Goal: Task Accomplishment & Management: Use online tool/utility

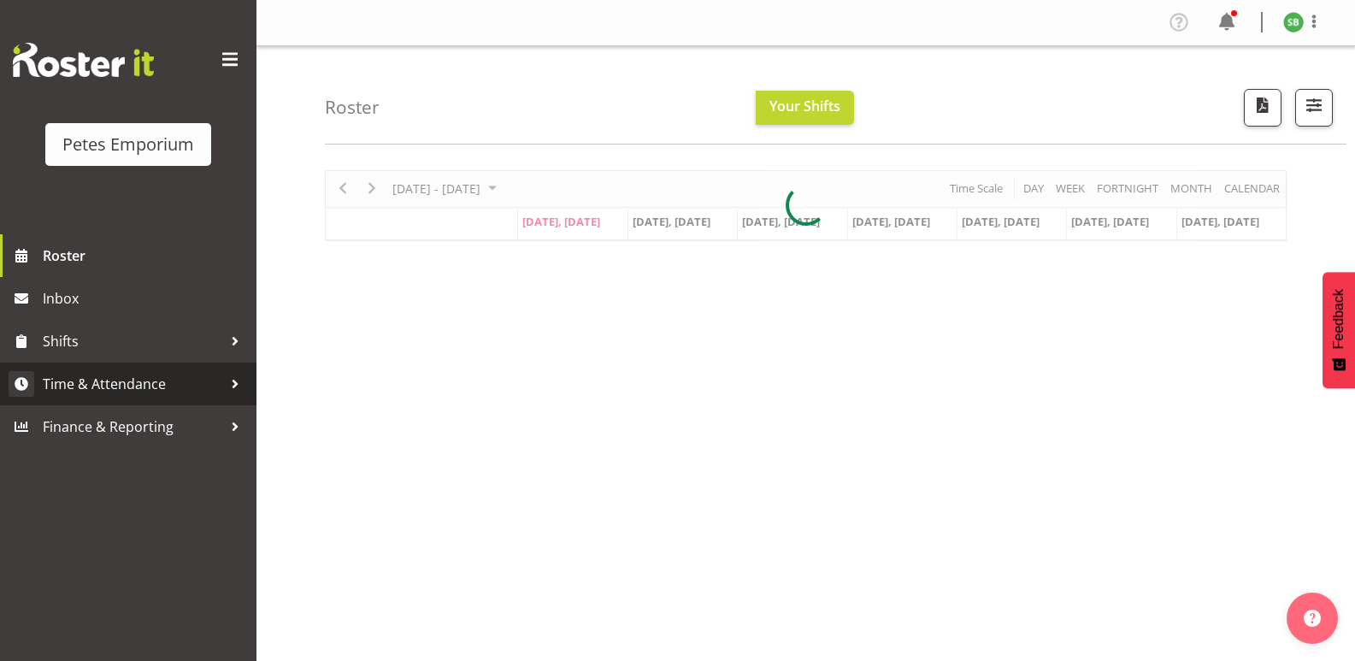
click at [113, 380] on span "Time & Attendance" at bounding box center [133, 384] width 180 height 26
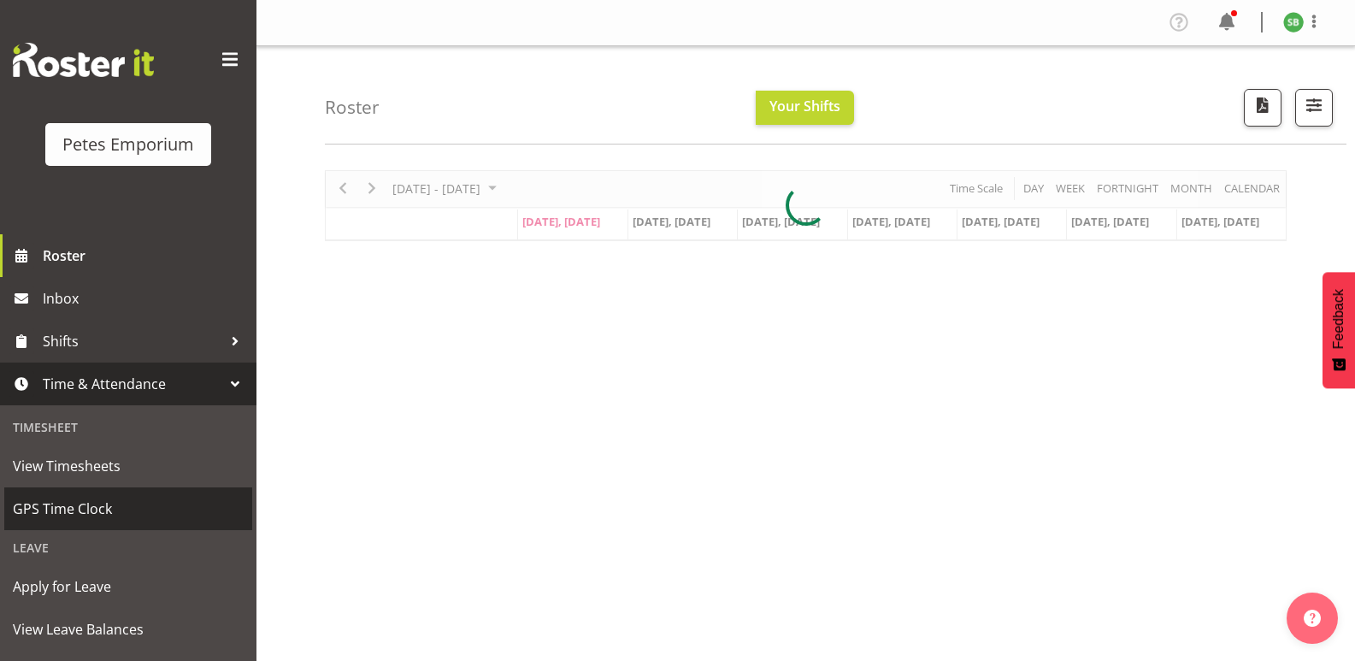
click at [68, 510] on span "GPS Time Clock" at bounding box center [128, 509] width 231 height 26
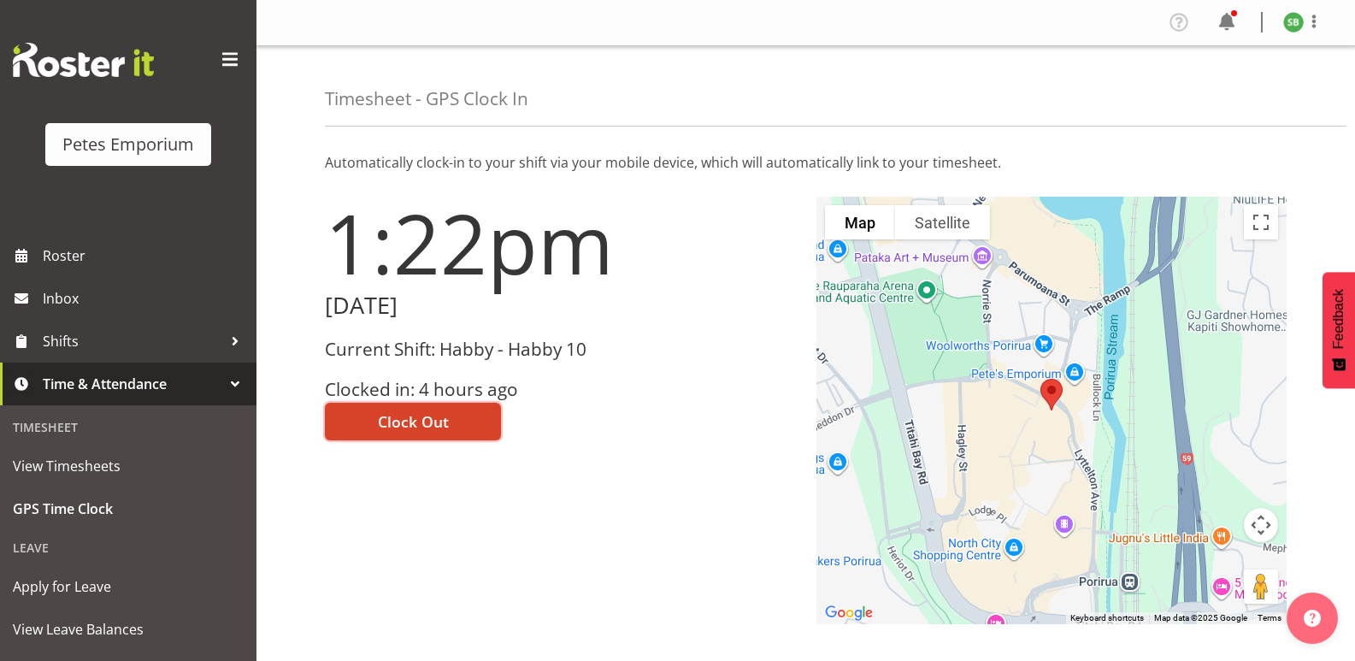
click at [443, 417] on span "Clock Out" at bounding box center [413, 421] width 71 height 22
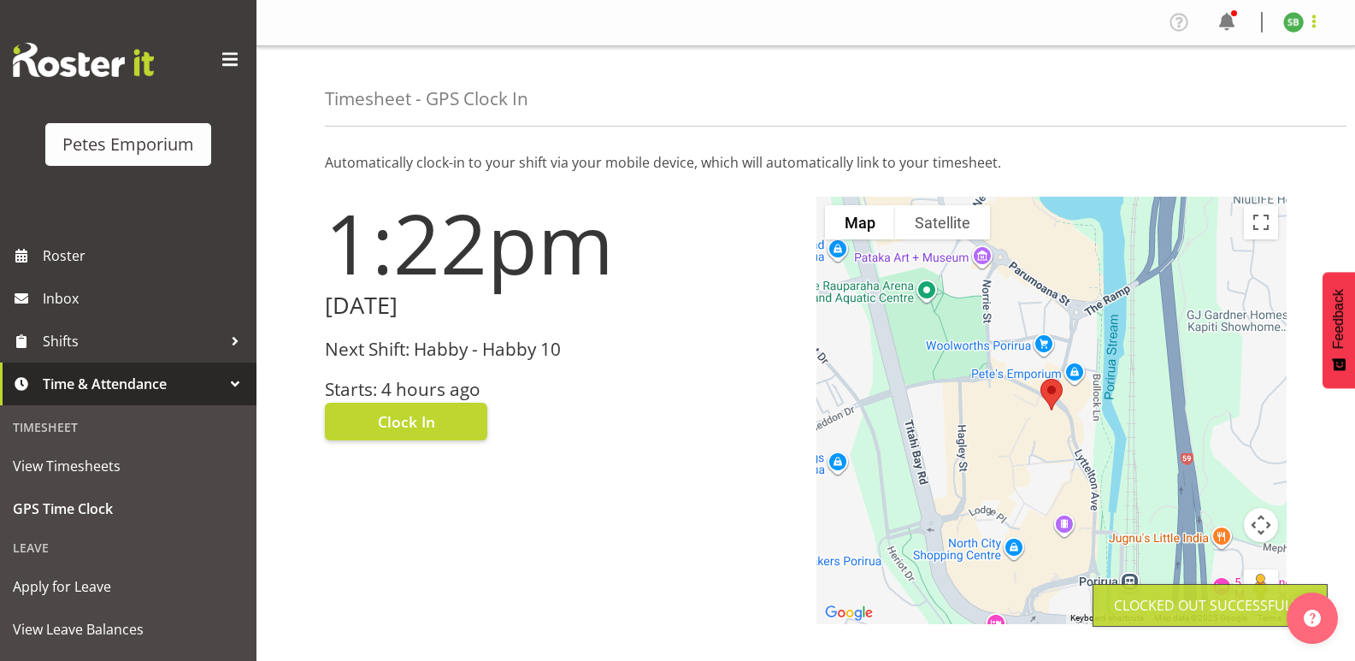
click at [1312, 28] on span at bounding box center [1314, 21] width 21 height 21
click at [1234, 105] on link "Log Out" at bounding box center [1242, 89] width 164 height 31
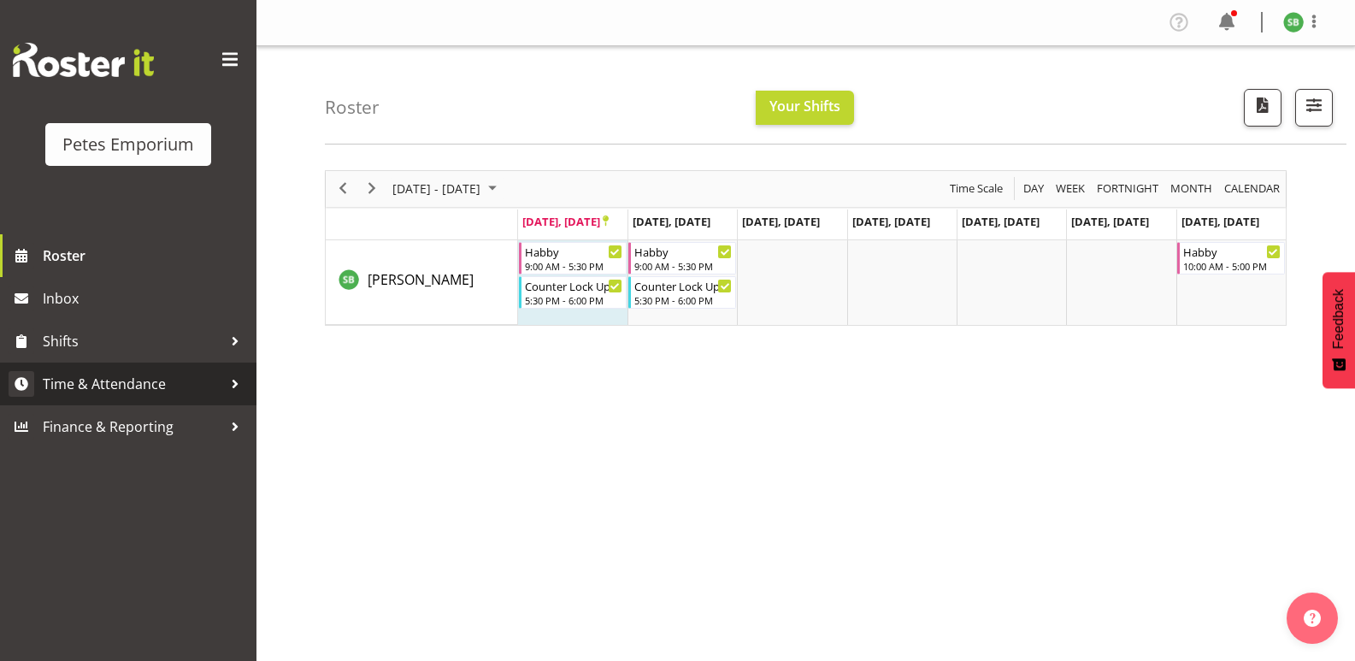
click at [121, 381] on span "Time & Attendance" at bounding box center [133, 384] width 180 height 26
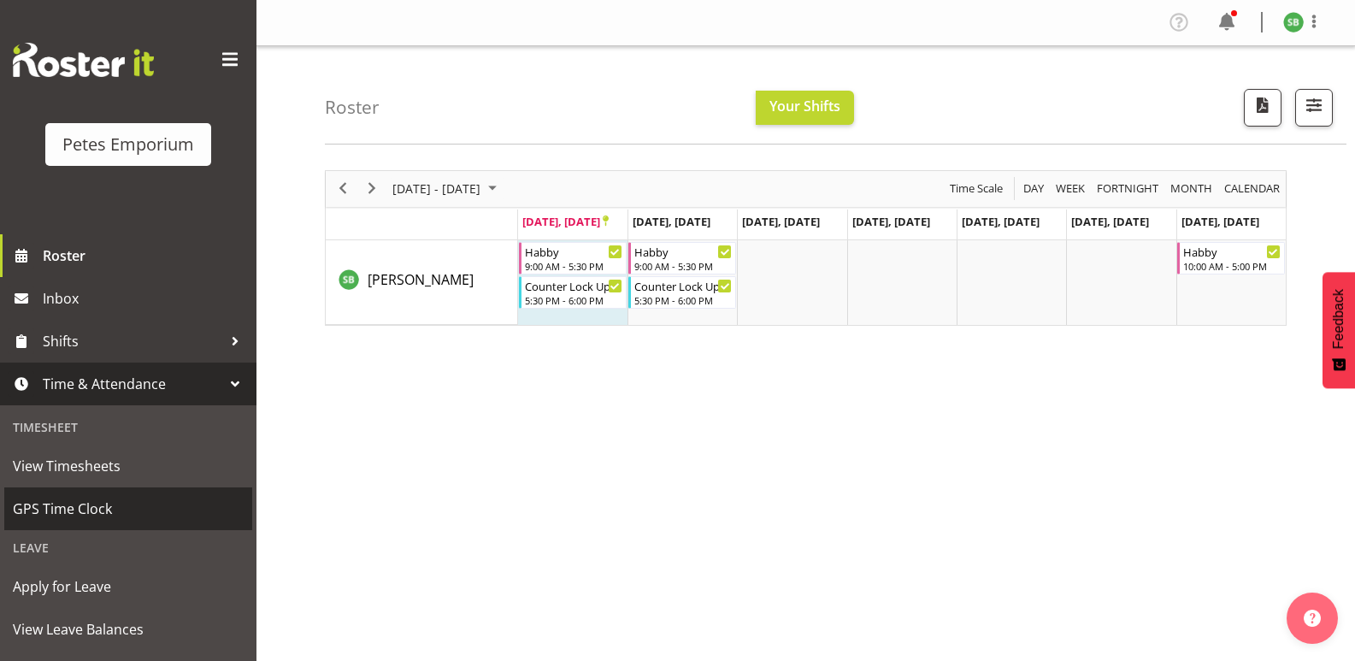
click at [72, 497] on span "GPS Time Clock" at bounding box center [128, 509] width 231 height 26
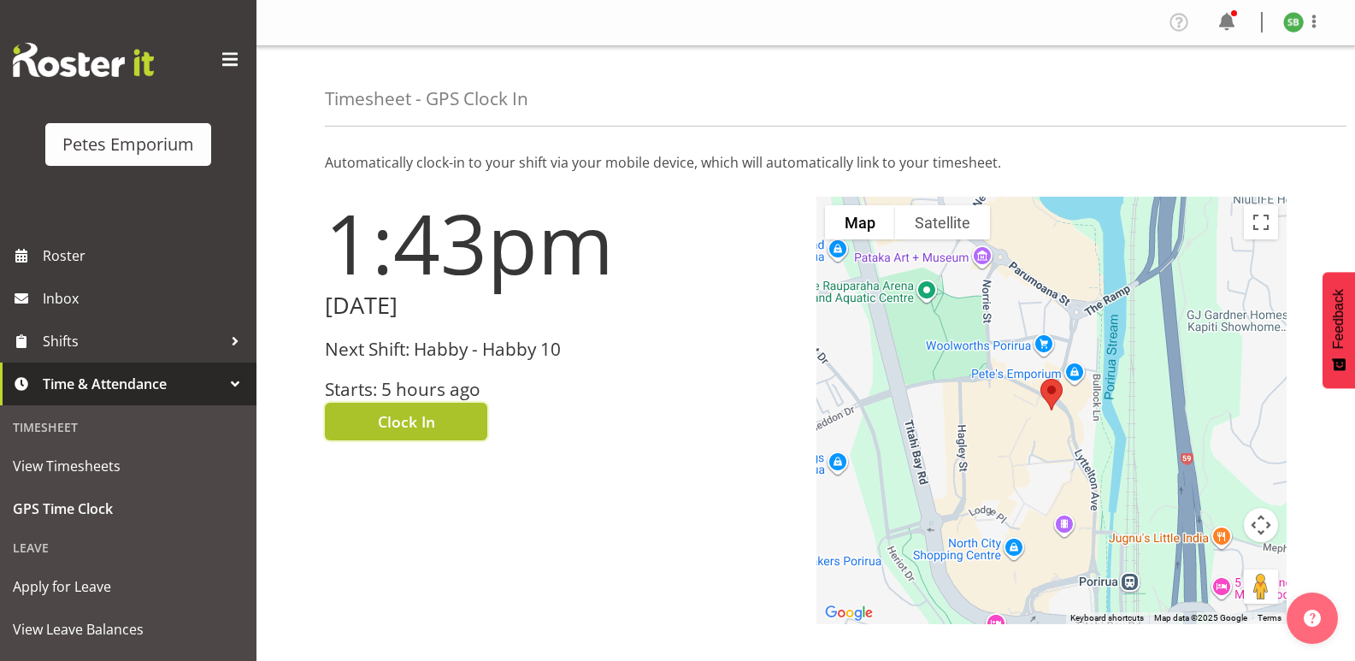
click at [411, 439] on button "Clock In" at bounding box center [406, 422] width 162 height 38
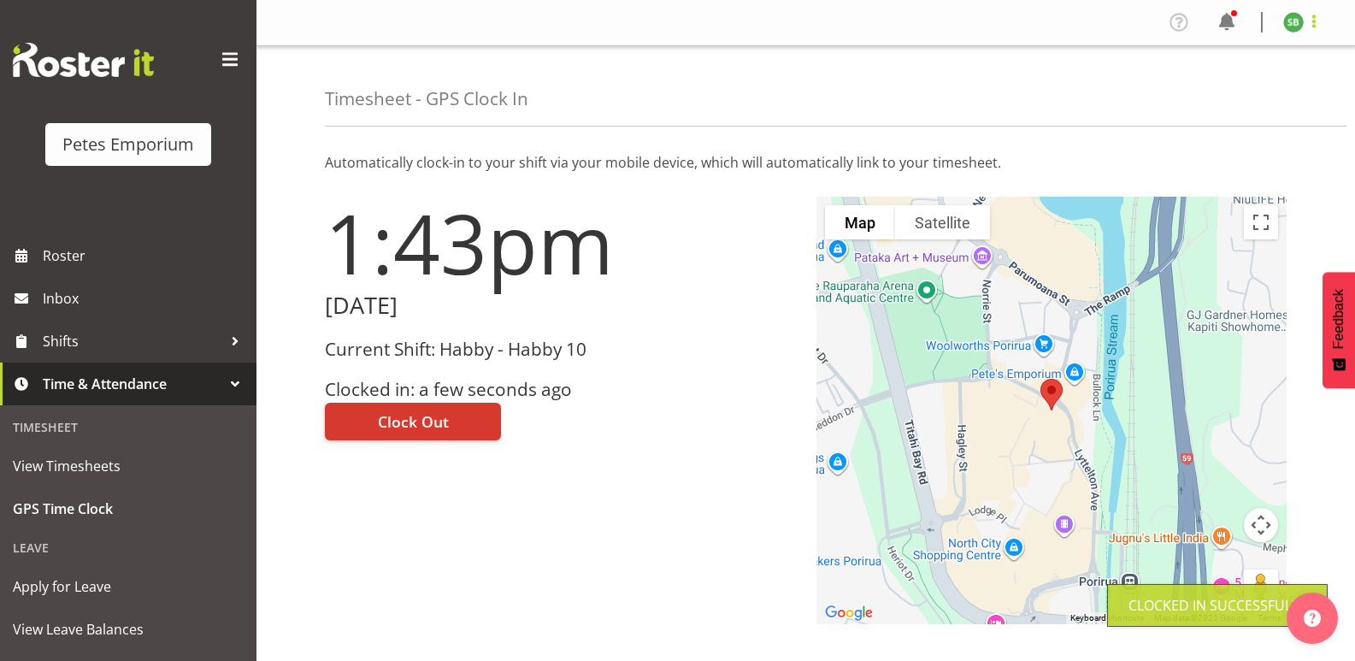
click at [1312, 28] on span at bounding box center [1314, 21] width 21 height 21
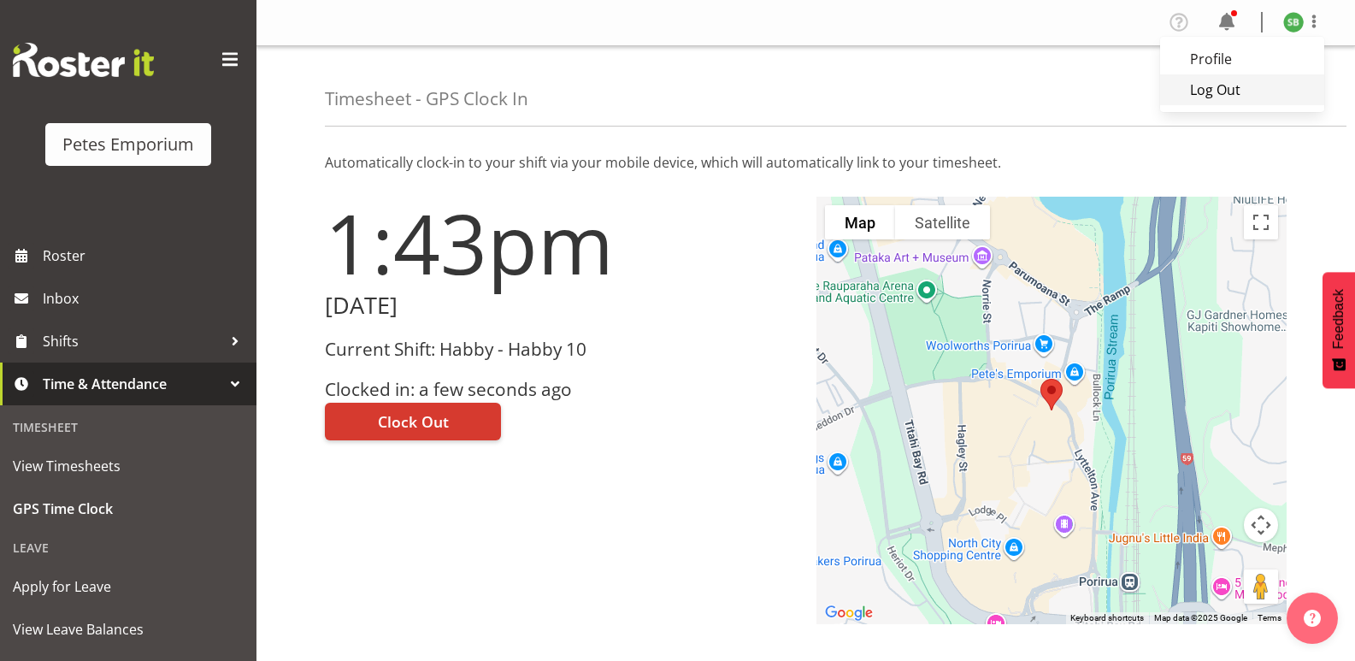
click at [1245, 91] on link "Log Out" at bounding box center [1242, 89] width 164 height 31
